Goal: Information Seeking & Learning: Learn about a topic

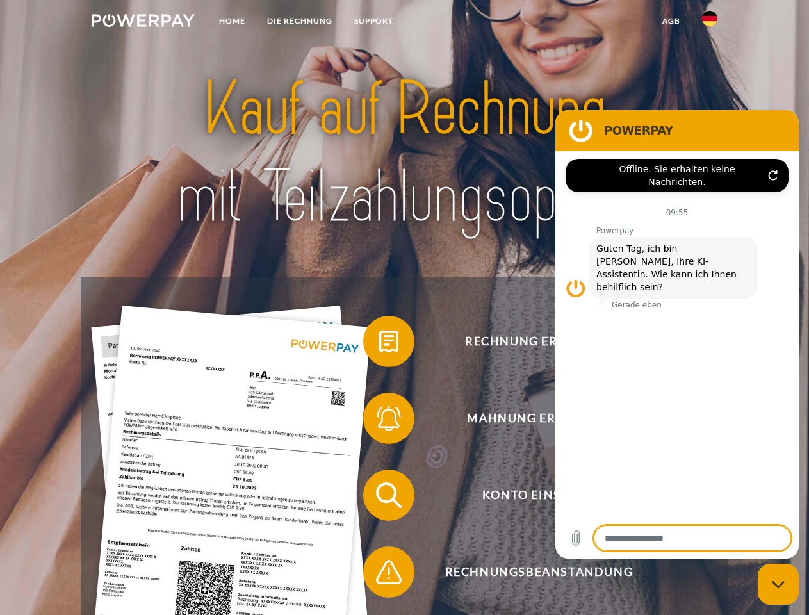
click at [143, 22] on img at bounding box center [143, 20] width 103 height 13
click at [710, 22] on img at bounding box center [709, 18] width 15 height 15
click at [671, 21] on link "agb" at bounding box center [672, 21] width 40 height 23
click at [379, 344] on span at bounding box center [370, 342] width 64 height 64
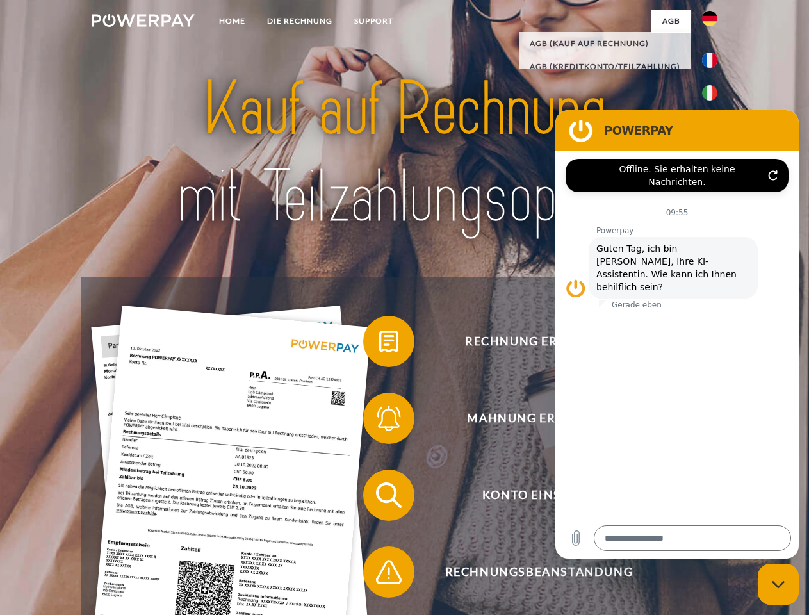
type textarea "*"
click at [379, 421] on span at bounding box center [370, 418] width 64 height 64
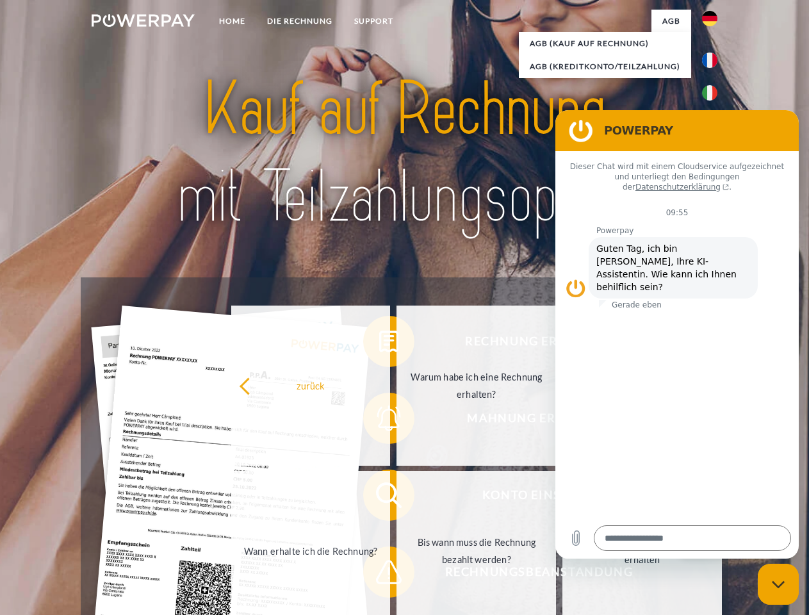
click at [397, 498] on link "Bis wann muss die Rechnung bezahlt werden?" at bounding box center [477, 551] width 160 height 160
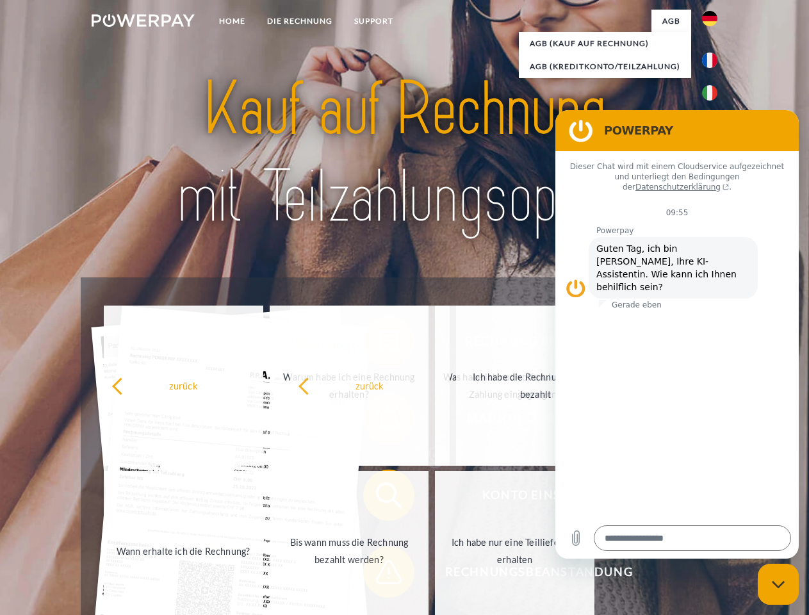
click at [379, 575] on span at bounding box center [370, 572] width 64 height 64
